Goal: Find specific page/section

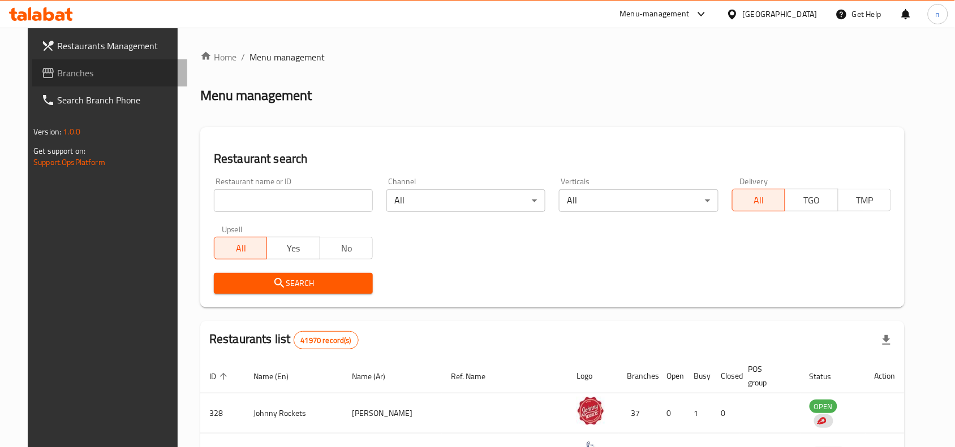
click at [58, 74] on span "Branches" at bounding box center [117, 73] width 121 height 14
click at [57, 70] on span "Branches" at bounding box center [117, 73] width 121 height 14
click at [51, 80] on div "Restaurants Management Branches Search Branch Phone Version: 1.0.0 Get support …" at bounding box center [477, 401] width 899 height 747
click at [57, 80] on span "Branches" at bounding box center [117, 73] width 121 height 14
